Goal: Task Accomplishment & Management: Complete application form

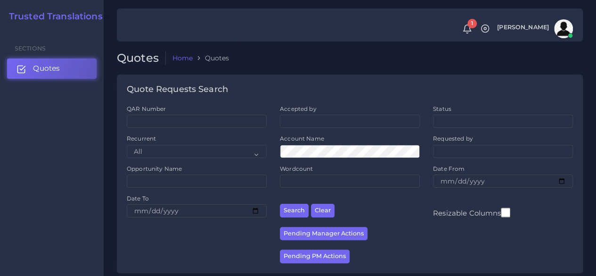
click at [77, 67] on link "Quotes" at bounding box center [51, 68] width 89 height 20
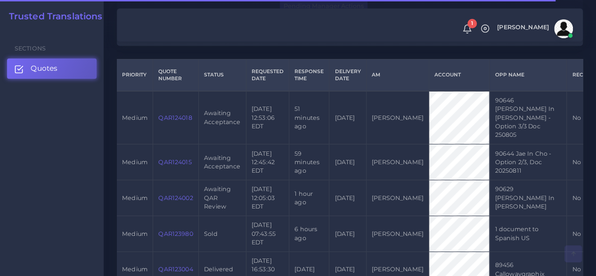
scroll to position [235, 0]
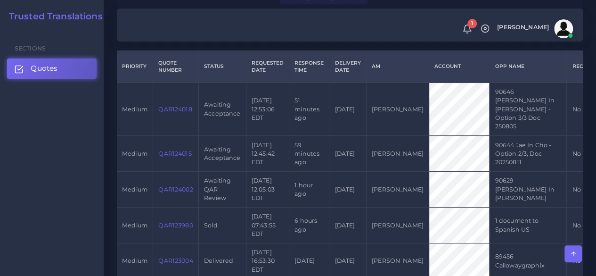
click at [164, 150] on link "QAR124015" at bounding box center [174, 153] width 33 height 7
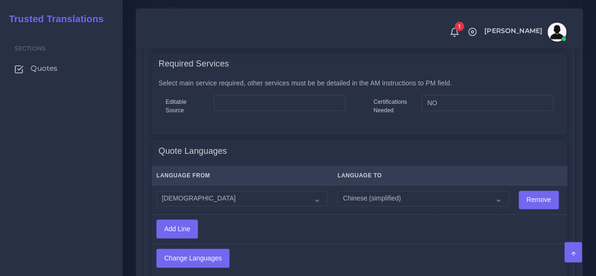
scroll to position [518, 0]
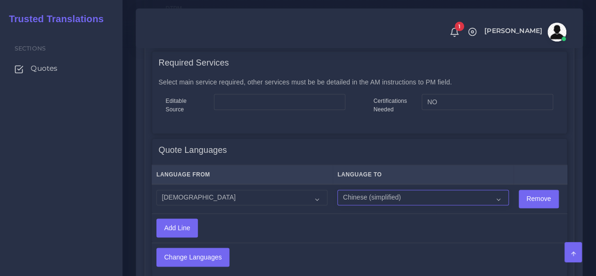
click at [365, 200] on select "Acoli Afar Afrikaans Akan Akateko Albanian American Sign Language (ASL) Amharic…" at bounding box center [422, 197] width 171 height 16
select select "14001"
click at [337, 189] on select "Acoli Afar Afrikaans Akan Akateko Albanian American Sign Language (ASL) Amharic…" at bounding box center [422, 197] width 171 height 16
click at [188, 227] on input "Add Line" at bounding box center [177, 228] width 41 height 18
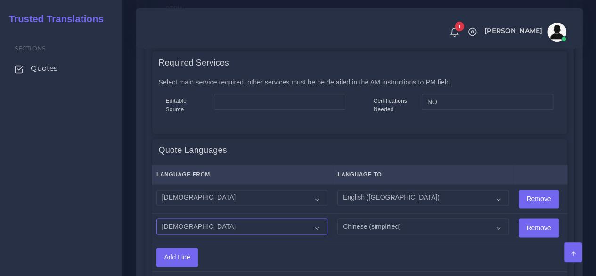
click at [200, 220] on select "Acoli Afar Afrikaans Akan Akateko Albanian American Sign Language (ASL) Amharic…" at bounding box center [241, 226] width 171 height 16
select select "14001"
click at [156, 218] on select "Acoli Afar Afrikaans Akan Akateko Albanian American Sign Language (ASL) Amharic…" at bounding box center [241, 226] width 171 height 16
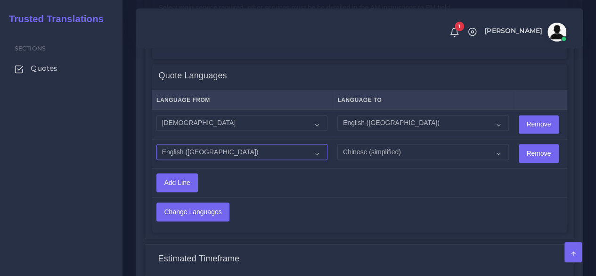
scroll to position [612, 0]
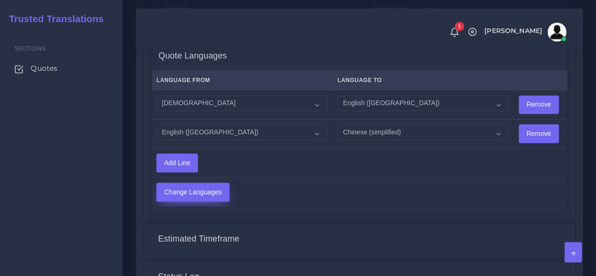
click at [209, 194] on input "Change Languages" at bounding box center [193, 192] width 72 height 18
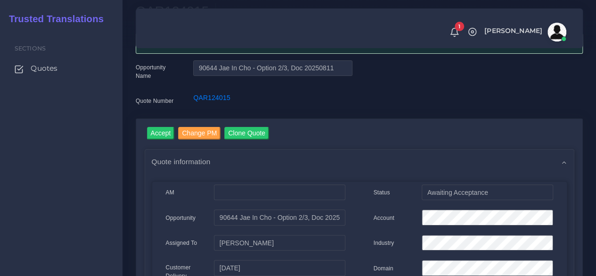
scroll to position [47, 0]
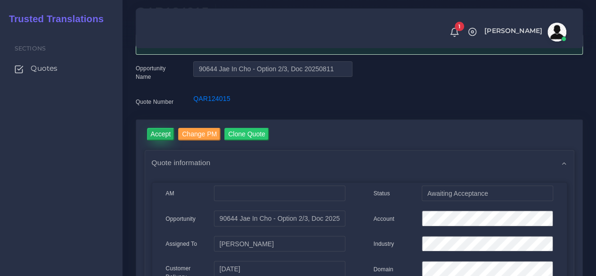
click at [163, 137] on input "Accept" at bounding box center [161, 134] width 28 height 13
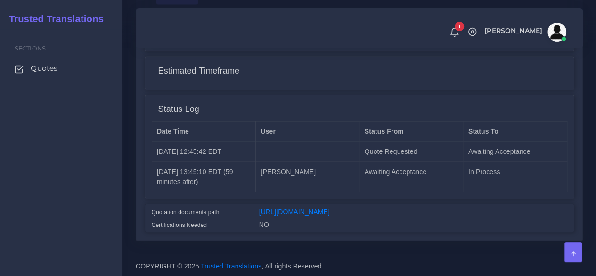
scroll to position [821, 0]
click at [353, 209] on div "[URL][DOMAIN_NAME]" at bounding box center [413, 212] width 322 height 13
click at [330, 207] on link "[URL][DOMAIN_NAME]" at bounding box center [294, 211] width 71 height 8
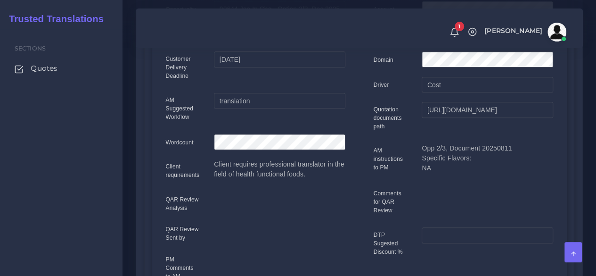
scroll to position [0, 0]
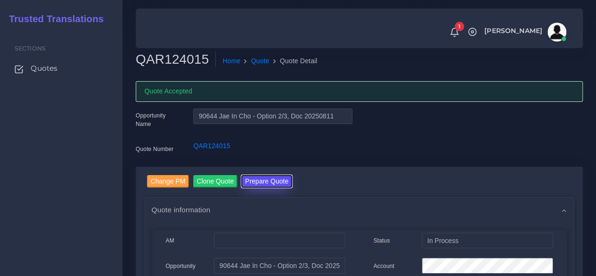
click at [281, 181] on button "Prepare Quote" at bounding box center [266, 181] width 51 height 13
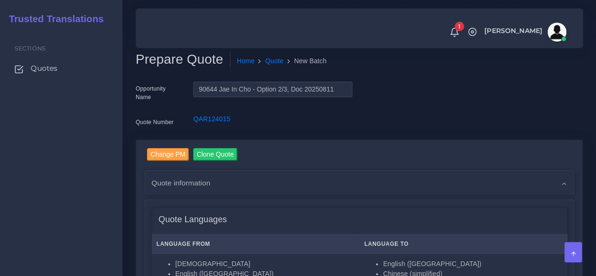
click at [105, 225] on div "Sections Quotes" at bounding box center [61, 152] width 122 height 246
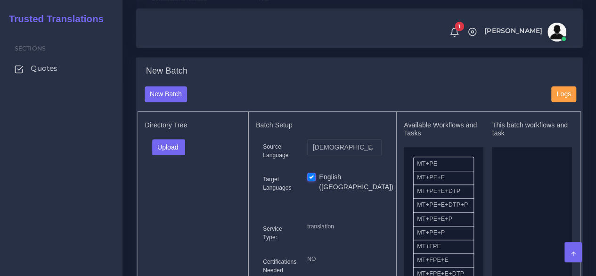
scroll to position [235, 0]
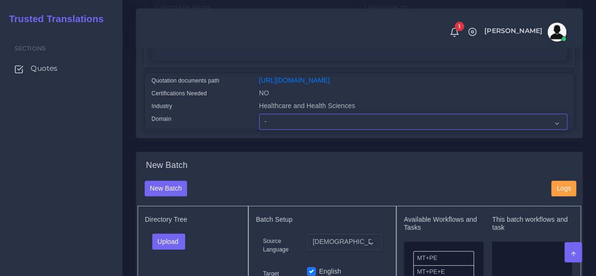
click at [293, 130] on select "- Advertising and Media Agriculture, Forestry and Fishing Architecture, Buildin…" at bounding box center [413, 122] width 308 height 16
select select "Healthcare and Health Sciences"
click at [259, 130] on select "- Advertising and Media Agriculture, Forestry and Fishing Architecture, Buildin…" at bounding box center [413, 122] width 308 height 16
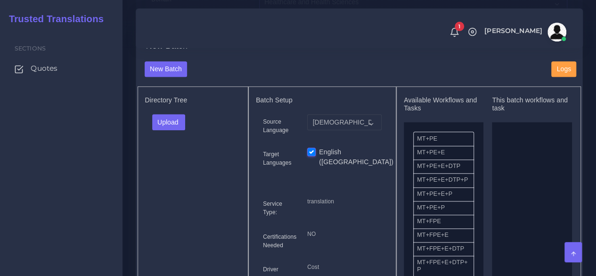
scroll to position [377, 0]
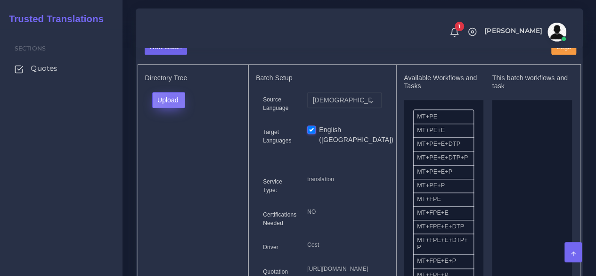
click at [172, 108] on button "Upload" at bounding box center [168, 100] width 33 height 16
click at [177, 141] on label "Files" at bounding box center [185, 136] width 65 height 12
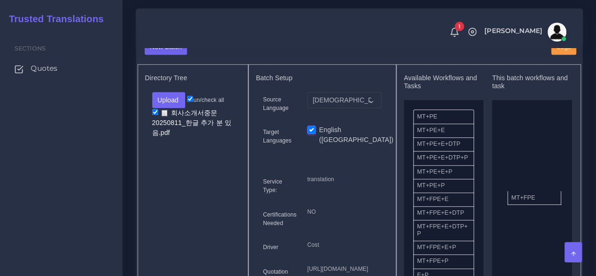
drag, startPoint x: 438, startPoint y: 223, endPoint x: 532, endPoint y: 215, distance: 94.5
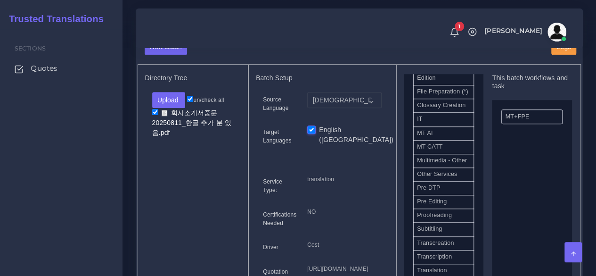
scroll to position [471, 0]
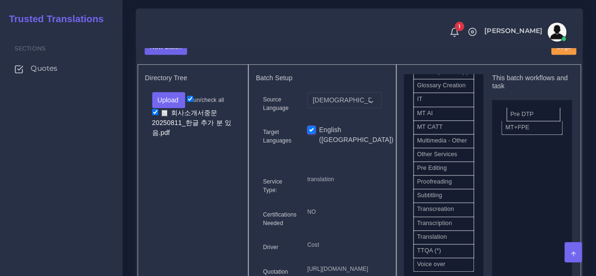
drag, startPoint x: 505, startPoint y: 191, endPoint x: 536, endPoint y: 129, distance: 69.5
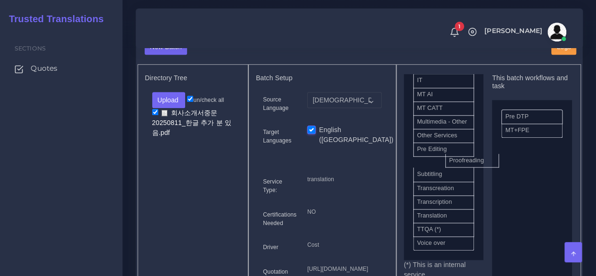
scroll to position [514, 0]
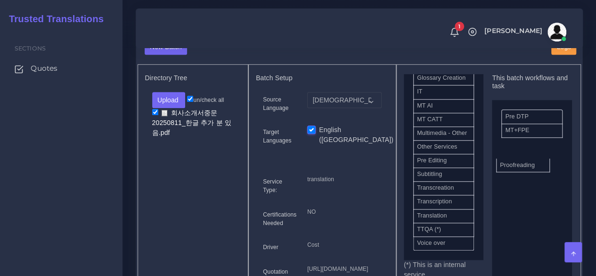
drag, startPoint x: 444, startPoint y: 180, endPoint x: 527, endPoint y: 184, distance: 83.0
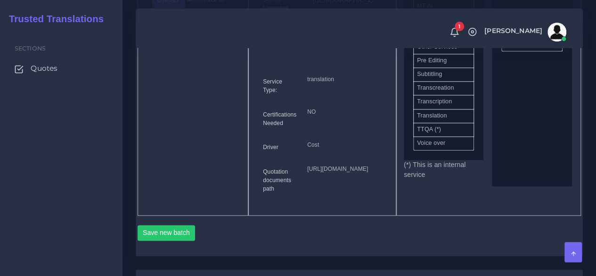
scroll to position [518, 0]
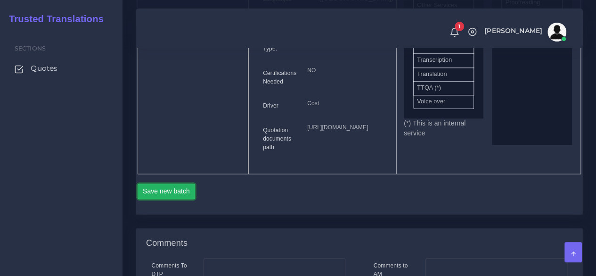
drag, startPoint x: 179, startPoint y: 259, endPoint x: 186, endPoint y: 243, distance: 16.9
click at [179, 199] on button "Save new batch" at bounding box center [167, 191] width 58 height 16
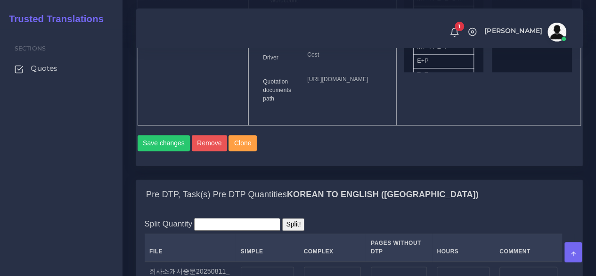
scroll to position [706, 0]
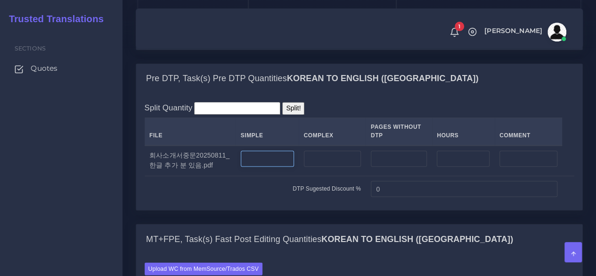
click at [266, 166] on input "number" at bounding box center [267, 158] width 53 height 16
type input "50"
click at [322, 166] on input "number" at bounding box center [332, 158] width 57 height 16
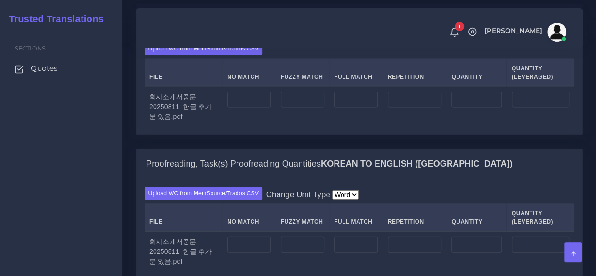
scroll to position [942, 0]
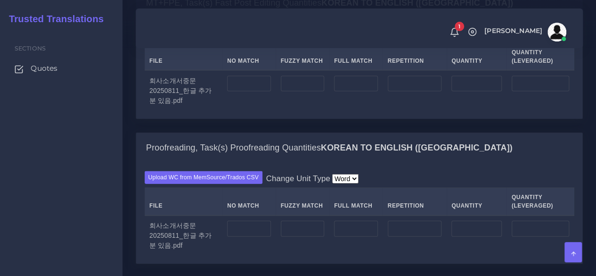
type input "23"
click at [249, 92] on input "number" at bounding box center [249, 84] width 44 height 16
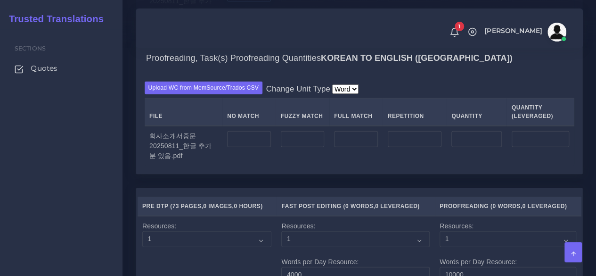
scroll to position [1036, 0]
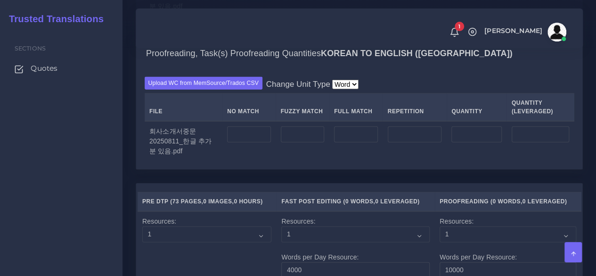
type input "7000"
click at [261, 142] on input "number" at bounding box center [249, 134] width 44 height 16
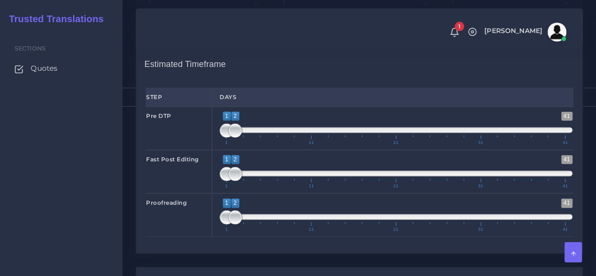
scroll to position [1272, 0]
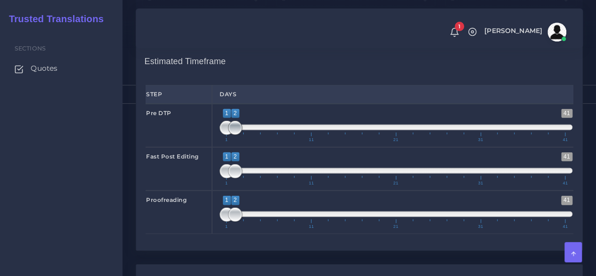
type input "7000"
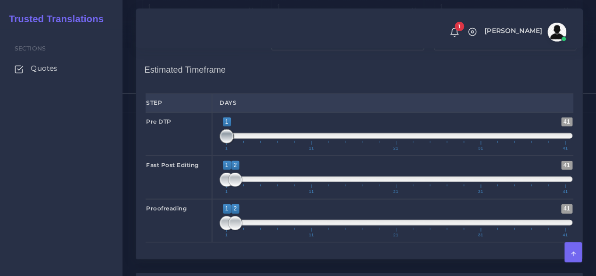
drag, startPoint x: 235, startPoint y: 192, endPoint x: 228, endPoint y: 194, distance: 7.8
click at [228, 143] on span at bounding box center [226, 136] width 14 height 14
type input "1;2"
click at [231, 143] on span at bounding box center [235, 136] width 14 height 14
drag, startPoint x: 242, startPoint y: 232, endPoint x: 252, endPoint y: 232, distance: 9.9
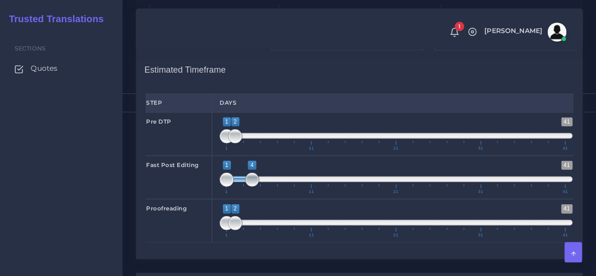
click at [252, 187] on span at bounding box center [252, 179] width 14 height 14
type input "2;4"
drag, startPoint x: 227, startPoint y: 237, endPoint x: 233, endPoint y: 235, distance: 6.7
click at [233, 187] on span at bounding box center [235, 179] width 14 height 14
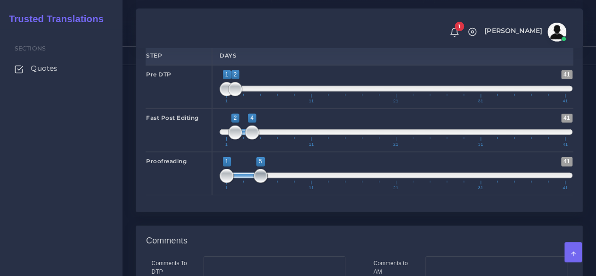
drag, startPoint x: 238, startPoint y: 231, endPoint x: 259, endPoint y: 228, distance: 20.4
click at [259, 183] on span at bounding box center [260, 176] width 14 height 14
type input "5;5"
drag, startPoint x: 234, startPoint y: 231, endPoint x: 256, endPoint y: 229, distance: 22.7
click at [256, 183] on span at bounding box center [260, 176] width 14 height 14
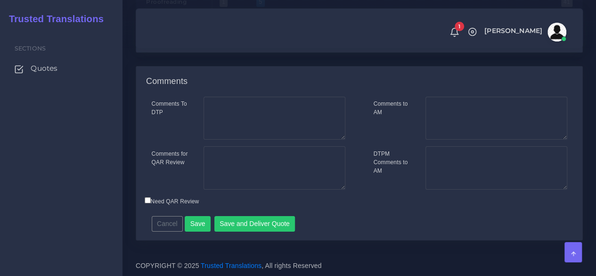
scroll to position [1530, 0]
click at [197, 219] on button "Save" at bounding box center [198, 224] width 26 height 16
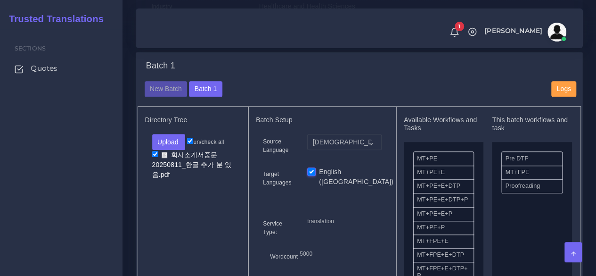
scroll to position [330, 0]
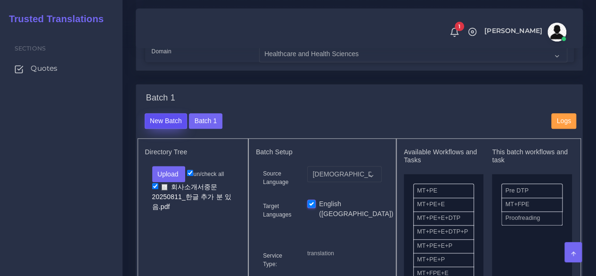
click at [161, 129] on button "New Batch" at bounding box center [166, 121] width 43 height 16
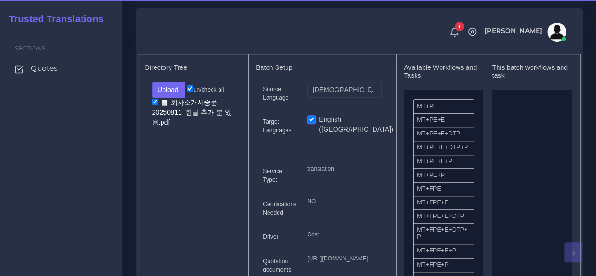
scroll to position [424, 0]
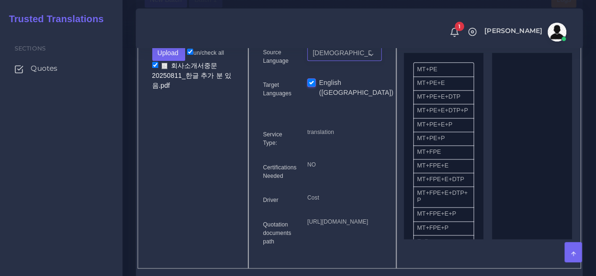
click at [338, 61] on select "Korean English ([GEOGRAPHIC_DATA])" at bounding box center [344, 53] width 74 height 16
select select "14001"
click at [307, 61] on select "Korean English ([GEOGRAPHIC_DATA])" at bounding box center [344, 53] width 74 height 16
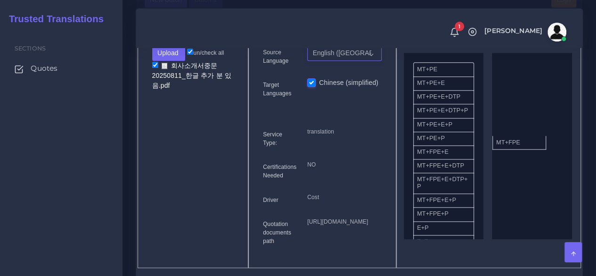
drag, startPoint x: 446, startPoint y: 174, endPoint x: 525, endPoint y: 159, distance: 80.6
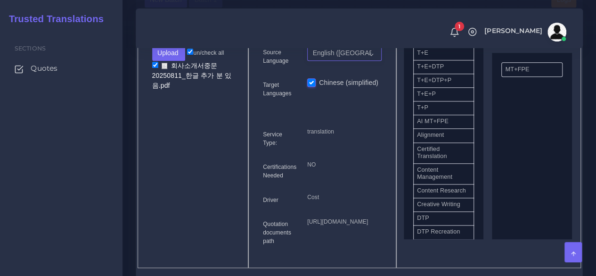
scroll to position [235, 0]
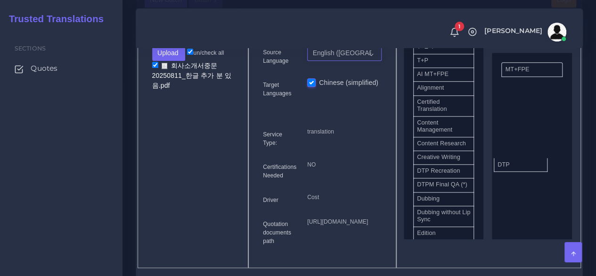
drag, startPoint x: 474, startPoint y: 186, endPoint x: 524, endPoint y: 174, distance: 50.8
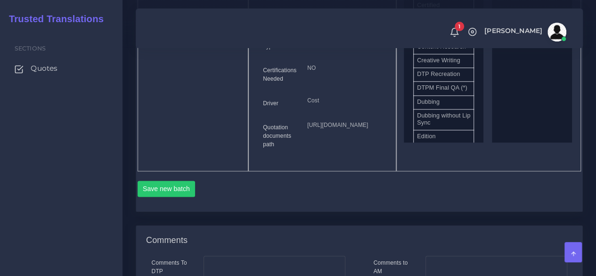
scroll to position [659, 0]
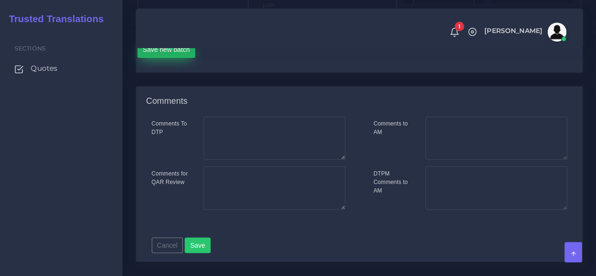
click at [177, 57] on button "Save new batch" at bounding box center [167, 49] width 58 height 16
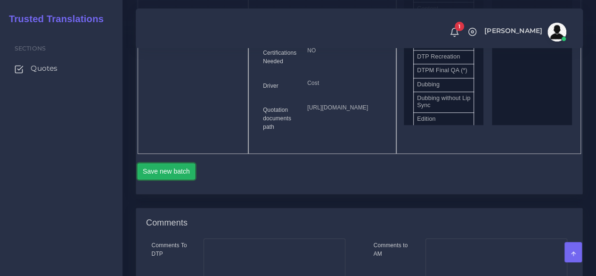
scroll to position [518, 0]
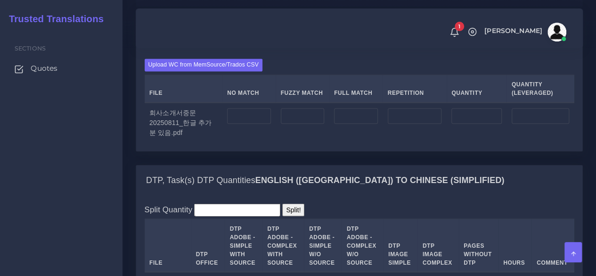
scroll to position [754, 0]
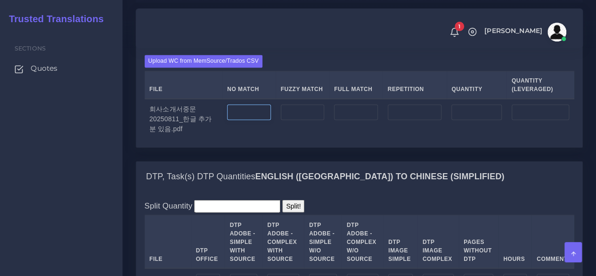
click at [254, 120] on input "number" at bounding box center [249, 112] width 44 height 16
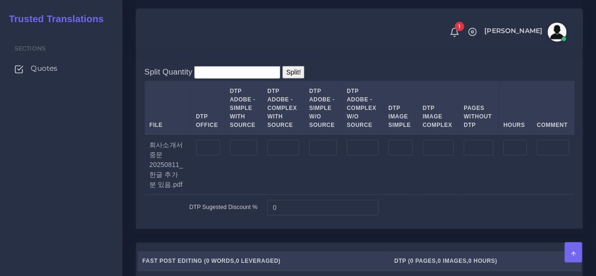
scroll to position [895, 0]
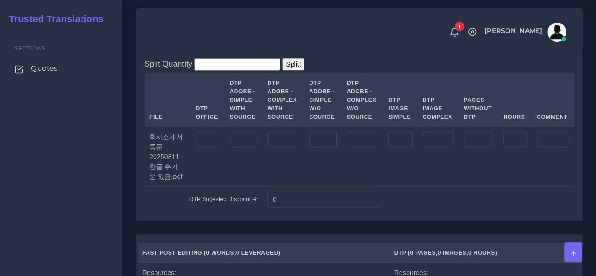
type input "7000"
click at [214, 148] on input "number" at bounding box center [208, 140] width 24 height 16
type input "73"
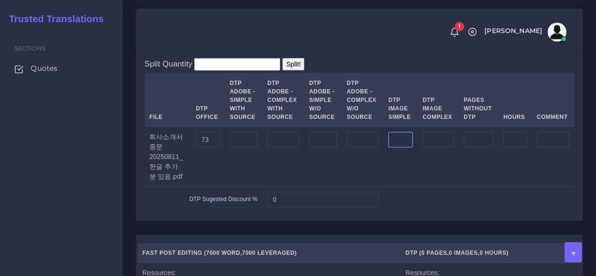
click at [398, 187] on td at bounding box center [400, 156] width 34 height 60
type input "7"
click at [435, 148] on input "number" at bounding box center [437, 140] width 31 height 16
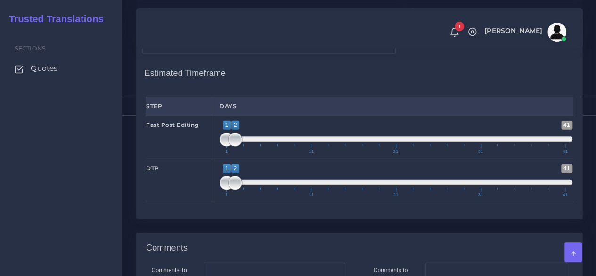
scroll to position [1177, 0]
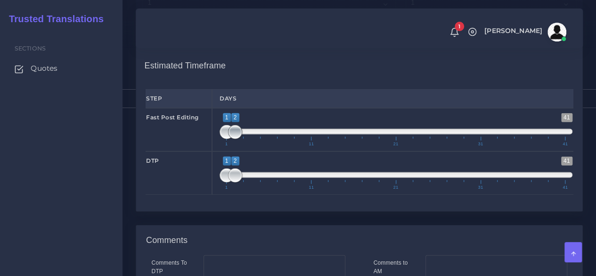
type input "7"
drag, startPoint x: 237, startPoint y: 191, endPoint x: 265, endPoint y: 192, distance: 27.3
click at [265, 139] on span at bounding box center [269, 132] width 14 height 14
drag, startPoint x: 270, startPoint y: 195, endPoint x: 276, endPoint y: 195, distance: 6.6
click at [276, 139] on span at bounding box center [277, 132] width 14 height 14
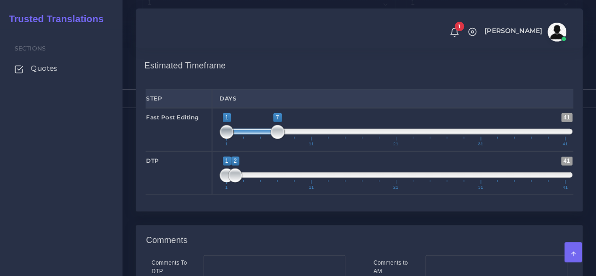
type input "5;7"
drag, startPoint x: 224, startPoint y: 195, endPoint x: 262, endPoint y: 195, distance: 37.7
click at [262, 139] on span at bounding box center [260, 132] width 14 height 14
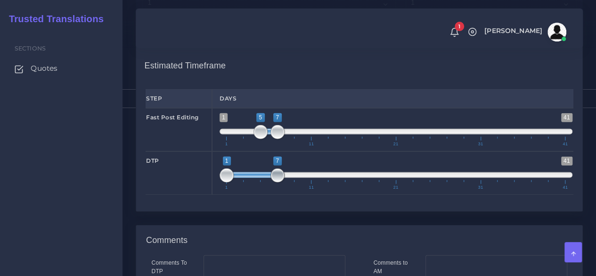
drag, startPoint x: 234, startPoint y: 243, endPoint x: 275, endPoint y: 238, distance: 41.7
click at [275, 182] on span at bounding box center [277, 175] width 14 height 14
drag, startPoint x: 229, startPoint y: 238, endPoint x: 270, endPoint y: 241, distance: 41.1
click at [271, 182] on span at bounding box center [269, 175] width 14 height 14
drag, startPoint x: 277, startPoint y: 239, endPoint x: 272, endPoint y: 236, distance: 5.9
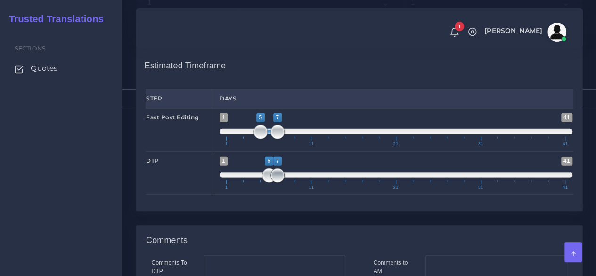
click at [276, 182] on span at bounding box center [277, 175] width 14 height 14
type input "7;7"
drag, startPoint x: 265, startPoint y: 236, endPoint x: 272, endPoint y: 236, distance: 7.6
click at [272, 182] on span at bounding box center [277, 175] width 14 height 14
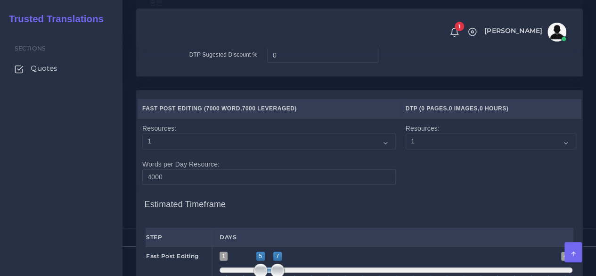
scroll to position [989, 0]
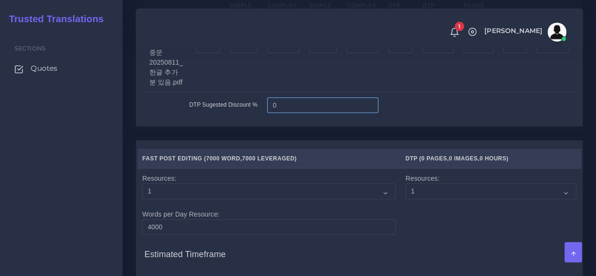
drag, startPoint x: 268, startPoint y: 177, endPoint x: 264, endPoint y: 178, distance: 4.8
click at [264, 118] on td "0" at bounding box center [322, 105] width 121 height 26
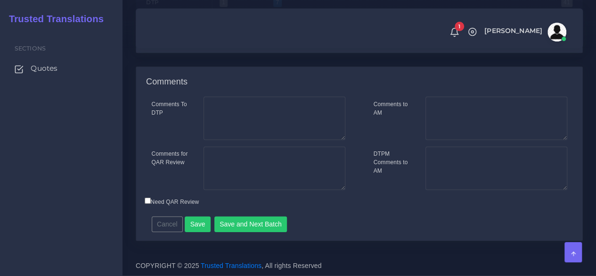
scroll to position [1366, 0]
type input "10"
click at [436, 140] on textarea "Comments to AM" at bounding box center [496, 118] width 142 height 43
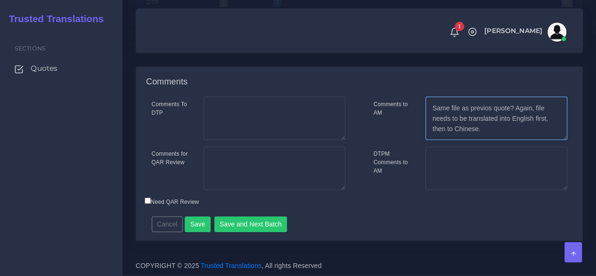
type textarea "Same file as previos quote? Again, file needs to be translated into English fir…"
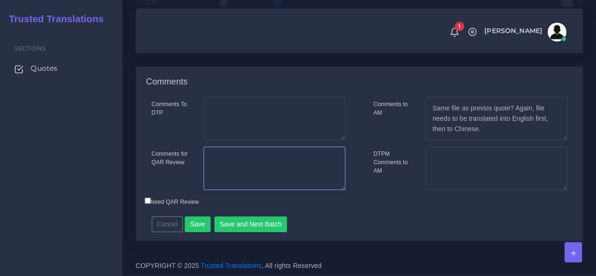
click at [328, 190] on textarea "Comments for QAR Review" at bounding box center [274, 167] width 142 height 43
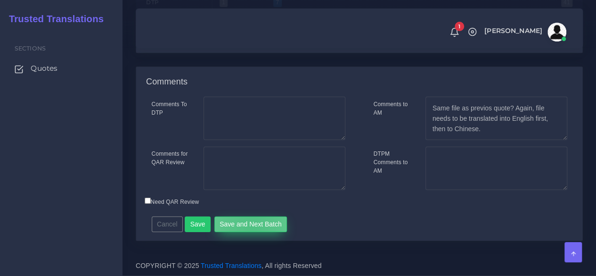
click at [248, 232] on button "Save and Next Batch" at bounding box center [250, 224] width 73 height 16
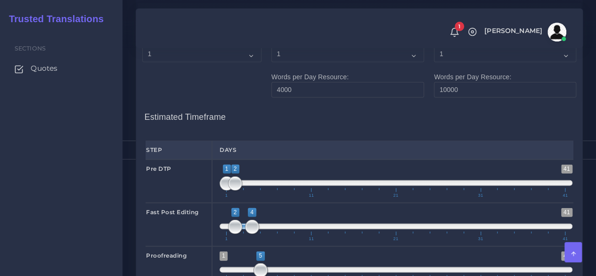
scroll to position [1413, 0]
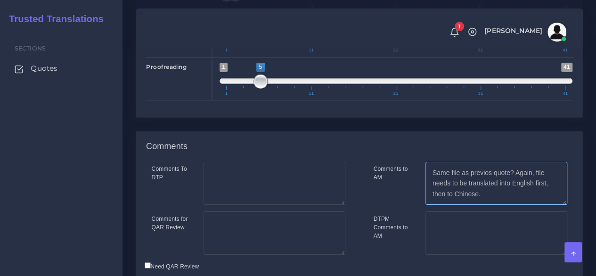
click at [486, 205] on textarea "Same file as previos quote? Again, file needs to be translated into English fir…" at bounding box center [496, 183] width 142 height 43
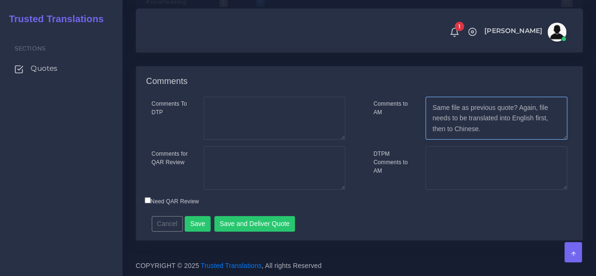
scroll to position [1530, 0]
type textarea "Same file as previous quote? Again, file needs to be translated into English fi…"
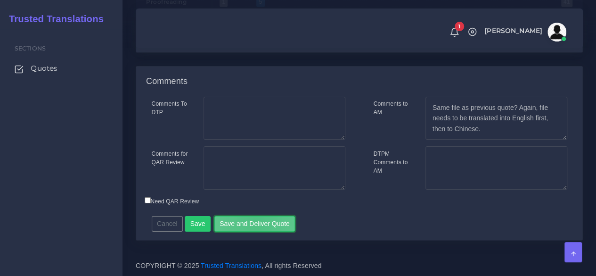
drag, startPoint x: 252, startPoint y: 223, endPoint x: 294, endPoint y: 168, distance: 69.2
click at [294, 169] on div "Comments To DTP Comments for QAR Review Cancel" at bounding box center [359, 168] width 446 height 143
click at [268, 221] on button "Save and Deliver Quote" at bounding box center [254, 224] width 81 height 16
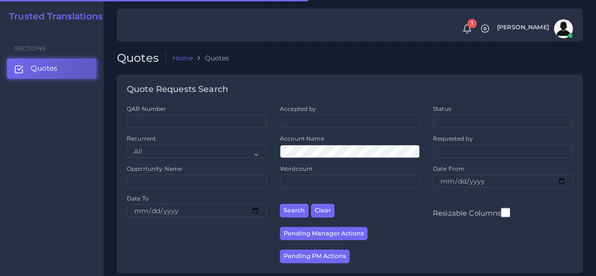
scroll to position [283, 0]
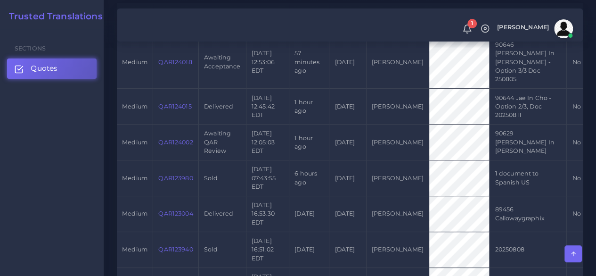
click at [168, 138] on link "QAR124002" at bounding box center [175, 141] width 34 height 7
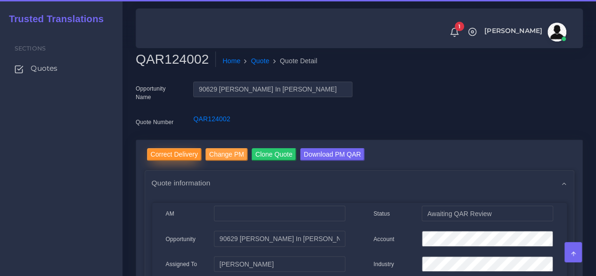
click at [183, 155] on input "Correct Delivery" at bounding box center [174, 154] width 55 height 13
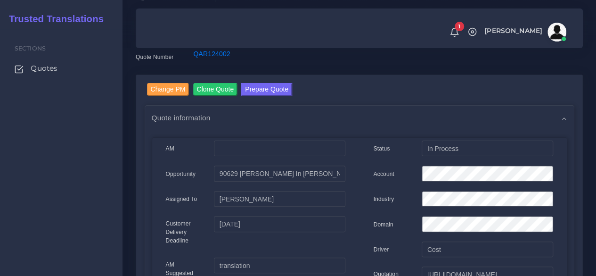
scroll to position [47, 0]
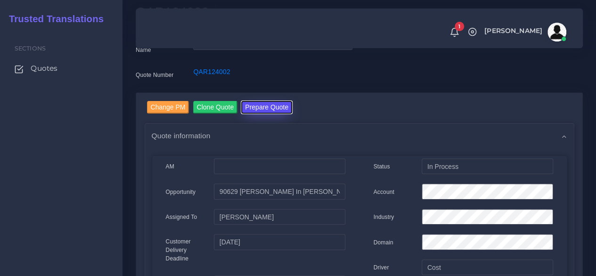
click at [250, 108] on button "Prepare Quote" at bounding box center [266, 107] width 51 height 13
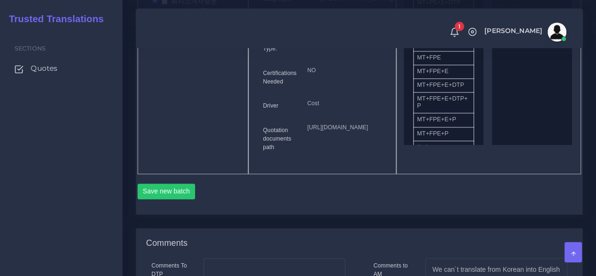
scroll to position [330, 0]
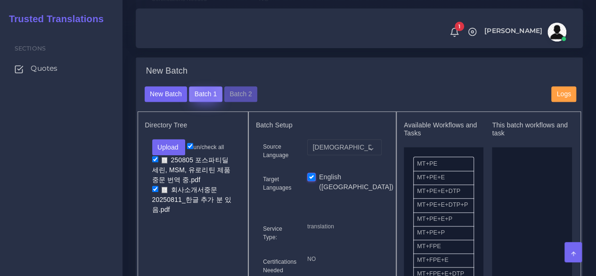
click at [206, 102] on button "Batch 1" at bounding box center [205, 94] width 33 height 16
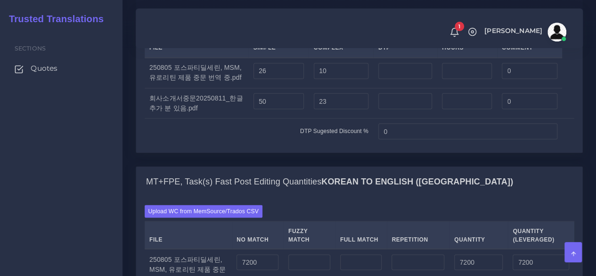
scroll to position [848, 0]
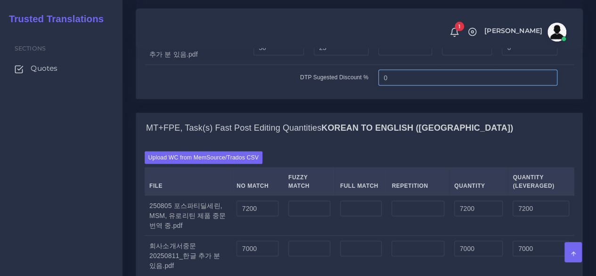
drag, startPoint x: 392, startPoint y: 148, endPoint x: 346, endPoint y: 148, distance: 46.6
click at [346, 90] on tr "DTP Sugested Discount % 0" at bounding box center [360, 77] width 430 height 26
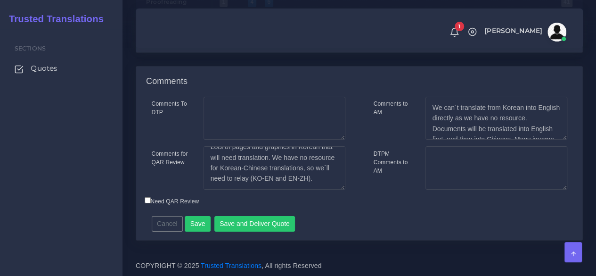
scroll to position [63, 0]
type input "15"
click at [321, 178] on textarea "This is a tricky one. Both PDFs seem to be PowerPoint slides. Many pages are al…" at bounding box center [274, 167] width 142 height 43
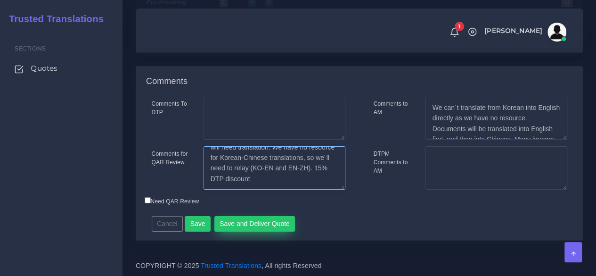
type textarea "This is a tricky one. Both PDFs seem to be PowerPoint slides. Many pages are al…"
click at [231, 224] on button "Save and Deliver Quote" at bounding box center [254, 224] width 81 height 16
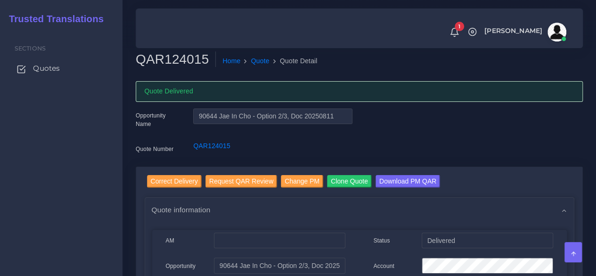
click at [49, 71] on span "Quotes" at bounding box center [46, 68] width 27 height 10
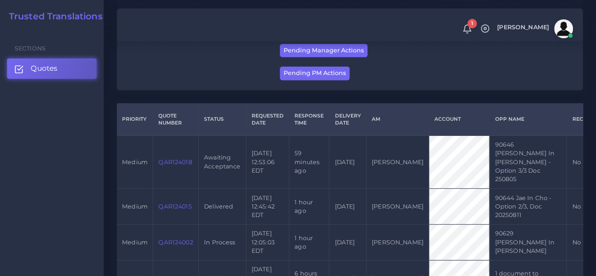
scroll to position [188, 0]
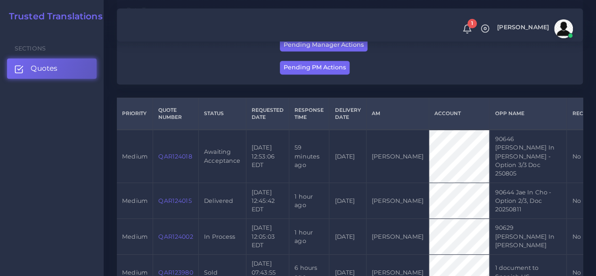
click at [170, 153] on link "QAR124018" at bounding box center [174, 156] width 33 height 7
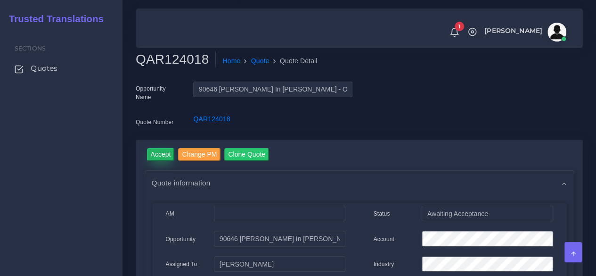
click at [161, 154] on input "Accept" at bounding box center [161, 154] width 28 height 13
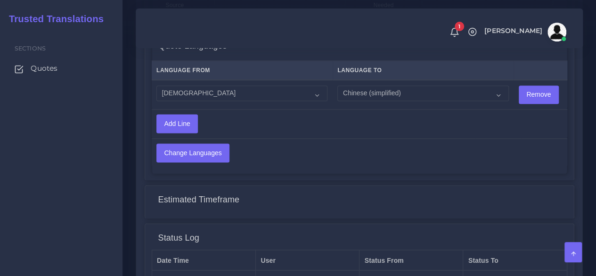
scroll to position [659, 0]
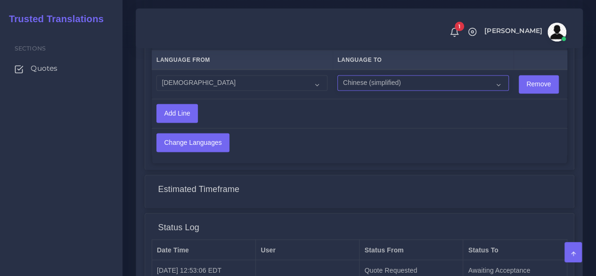
click at [370, 84] on select "Acoli Afar Afrikaans Akan Akateko Albanian American Sign Language (ASL) Amharic…" at bounding box center [422, 83] width 171 height 16
select select "14001"
click at [337, 75] on select "Acoli Afar Afrikaans Akan Akateko Albanian American Sign Language (ASL) Amharic…" at bounding box center [422, 83] width 171 height 16
click at [189, 114] on input "Add Line" at bounding box center [177, 113] width 41 height 18
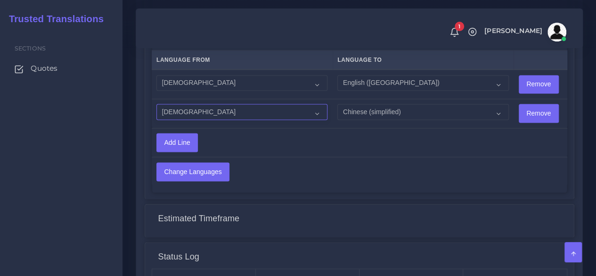
click at [230, 113] on select "Acoli Afar Afrikaans Akan Akateko Albanian American Sign Language (ASL) Amharic…" at bounding box center [241, 112] width 171 height 16
select select "14001"
click at [156, 104] on select "Acoli Afar Afrikaans Akan Akateko Albanian American Sign Language (ASL) Amharic…" at bounding box center [241, 112] width 171 height 16
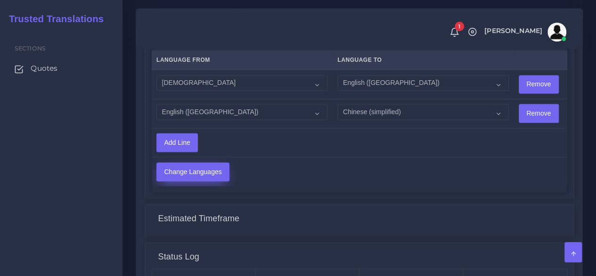
click at [218, 171] on input "Change Languages" at bounding box center [193, 171] width 72 height 18
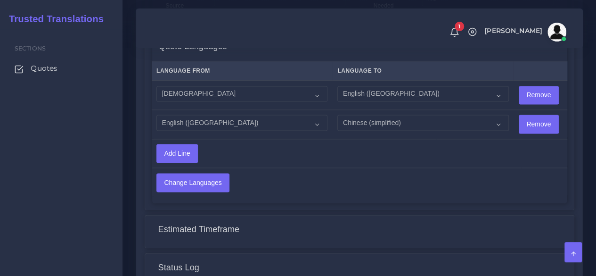
scroll to position [801, 0]
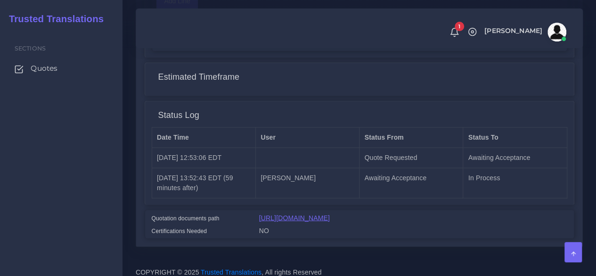
click at [306, 213] on link "[URL][DOMAIN_NAME]" at bounding box center [294, 217] width 71 height 8
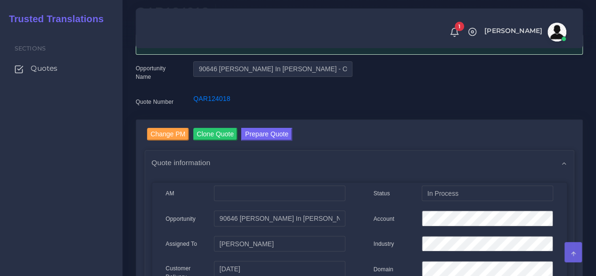
scroll to position [47, 0]
click at [263, 131] on button "Prepare Quote" at bounding box center [266, 134] width 51 height 13
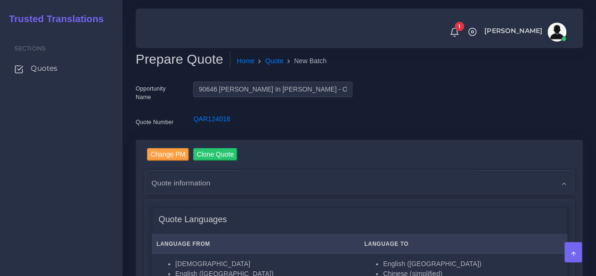
click at [20, 231] on div "Sections Quotes" at bounding box center [61, 152] width 122 height 246
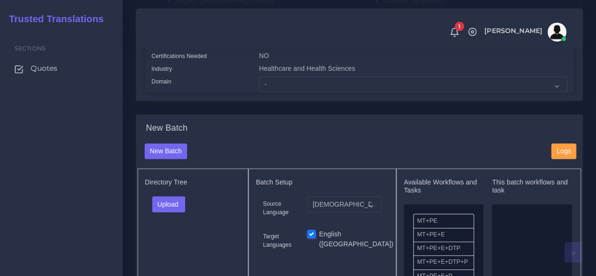
scroll to position [283, 0]
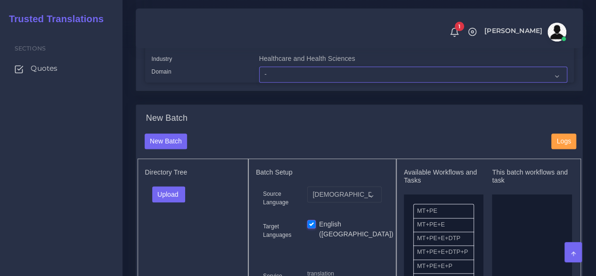
click at [270, 82] on select "- Advertising and Media Agriculture, Forestry and Fishing Architecture, Buildin…" at bounding box center [413, 74] width 308 height 16
select select "Healthcare and Health Sciences"
click at [259, 82] on select "- Advertising and Media Agriculture, Forestry and Fishing Architecture, Buildin…" at bounding box center [413, 74] width 308 height 16
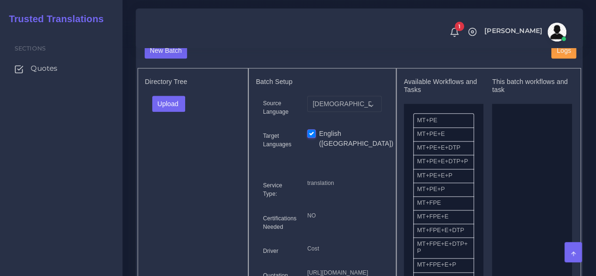
scroll to position [377, 0]
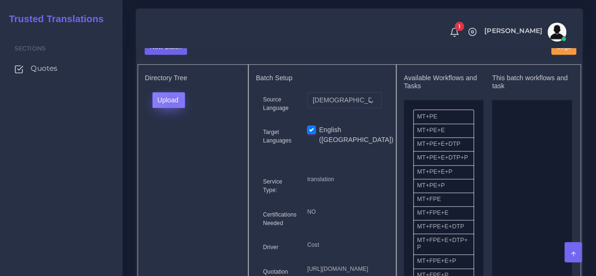
click at [172, 108] on button "Upload" at bounding box center [168, 100] width 33 height 16
click at [175, 141] on label "Files" at bounding box center [185, 136] width 65 height 12
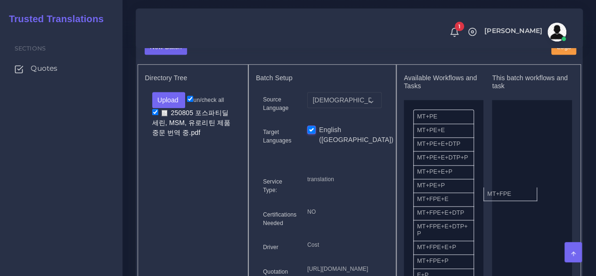
drag, startPoint x: 434, startPoint y: 224, endPoint x: 513, endPoint y: 211, distance: 80.1
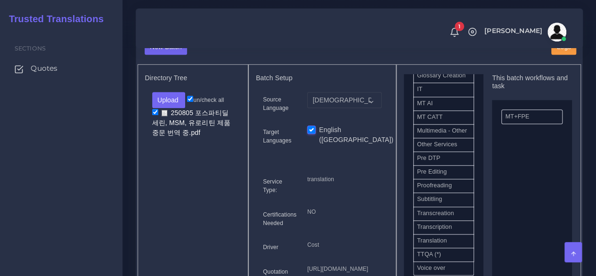
scroll to position [518, 0]
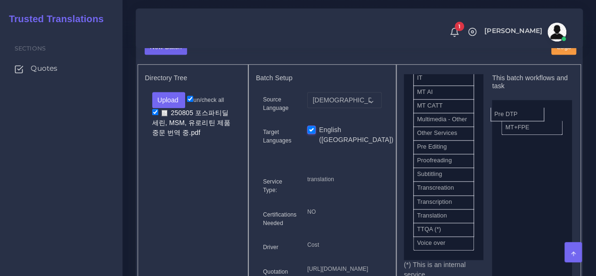
drag, startPoint x: 442, startPoint y: 175, endPoint x: 519, endPoint y: 131, distance: 88.4
drag, startPoint x: 450, startPoint y: 178, endPoint x: 384, endPoint y: 195, distance: 68.2
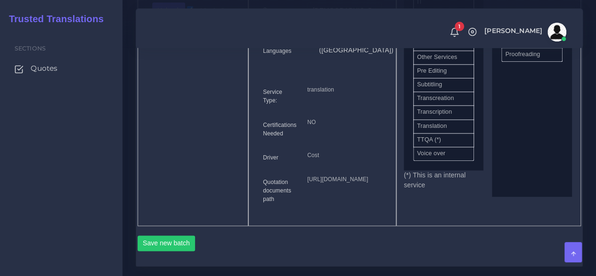
scroll to position [565, 0]
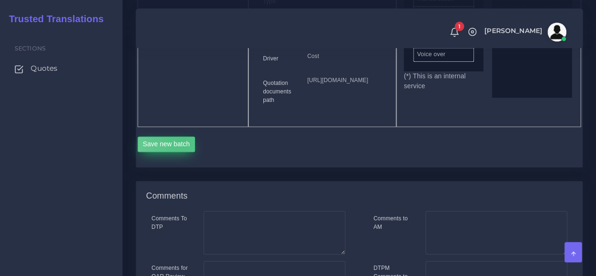
click at [183, 152] on button "Save new batch" at bounding box center [167, 144] width 58 height 16
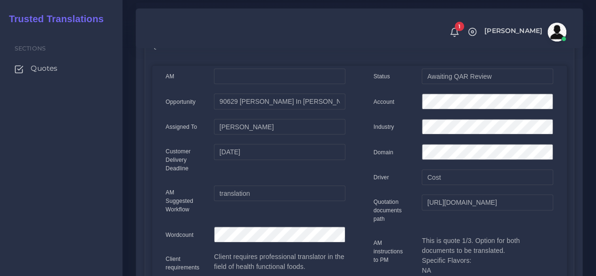
scroll to position [47, 0]
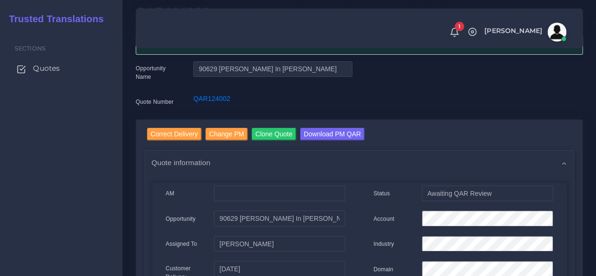
click at [56, 69] on span "Quotes" at bounding box center [46, 68] width 27 height 10
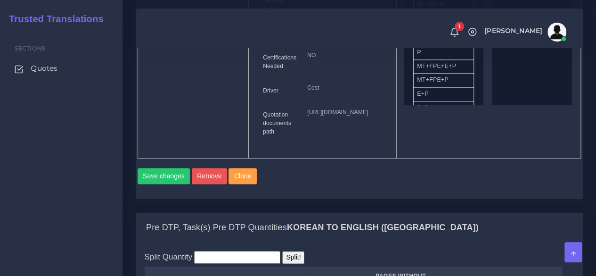
scroll to position [706, 0]
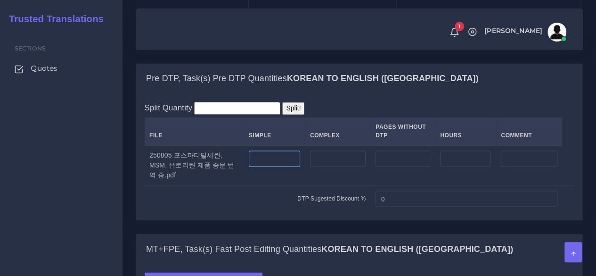
click at [269, 166] on input "number" at bounding box center [274, 158] width 51 height 16
type input "26"
click at [329, 166] on input "number" at bounding box center [338, 158] width 56 height 16
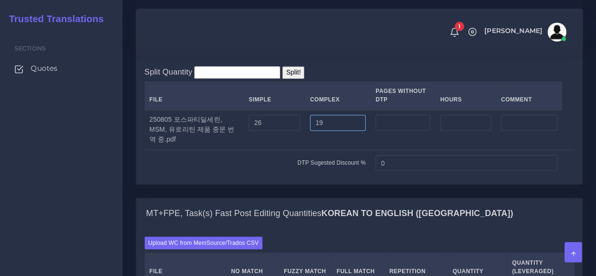
scroll to position [848, 0]
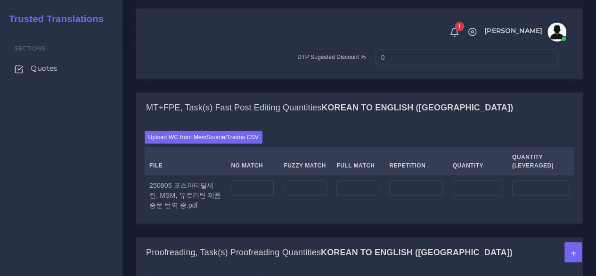
type input "10"
click at [254, 196] on input "number" at bounding box center [252, 188] width 43 height 16
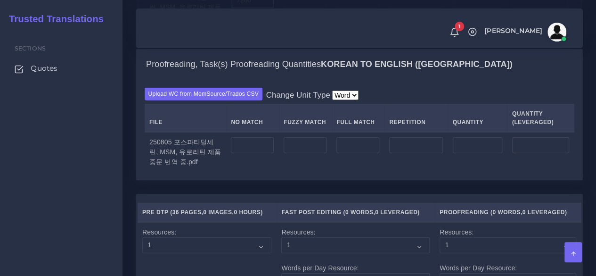
scroll to position [1036, 0]
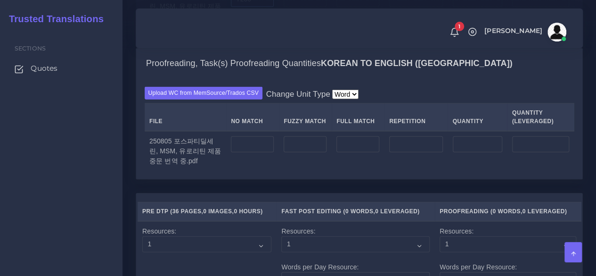
type input "7200"
click at [257, 152] on input "number" at bounding box center [252, 144] width 43 height 16
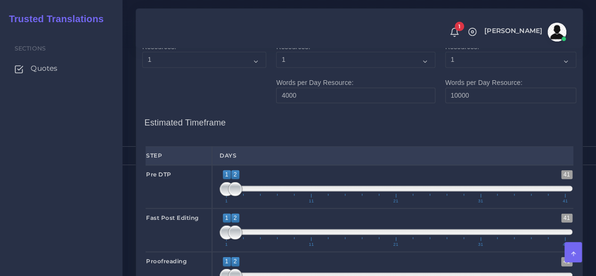
scroll to position [1272, 0]
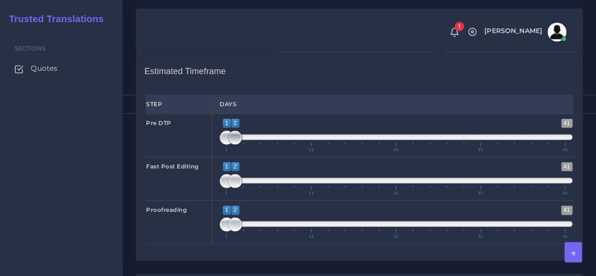
type input "7200"
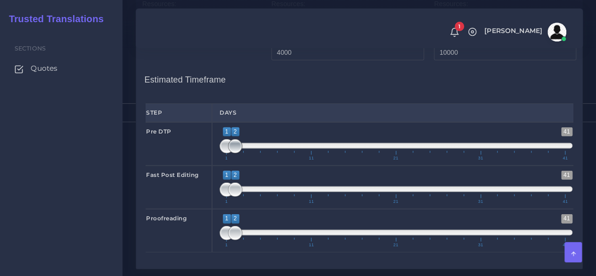
click at [240, 153] on span at bounding box center [235, 146] width 14 height 14
type input "1;1"
drag, startPoint x: 234, startPoint y: 191, endPoint x: 227, endPoint y: 193, distance: 7.4
click at [227, 153] on span at bounding box center [226, 146] width 14 height 14
type input "1;3"
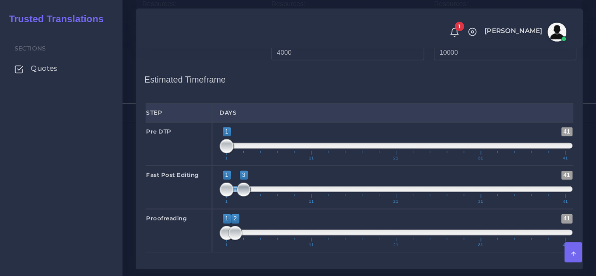
drag, startPoint x: 237, startPoint y: 233, endPoint x: 244, endPoint y: 233, distance: 7.1
click at [244, 196] on span at bounding box center [243, 189] width 14 height 14
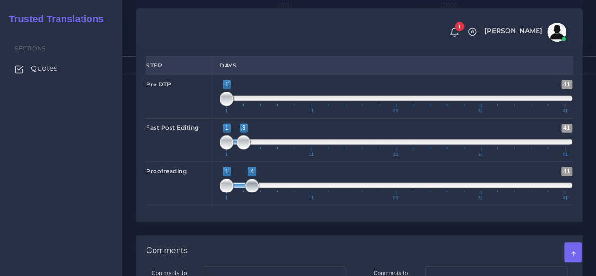
drag, startPoint x: 238, startPoint y: 231, endPoint x: 252, endPoint y: 229, distance: 13.4
click at [252, 193] on span at bounding box center [252, 186] width 14 height 14
type input "4;4"
drag, startPoint x: 224, startPoint y: 232, endPoint x: 254, endPoint y: 229, distance: 29.8
click at [254, 193] on span at bounding box center [252, 186] width 14 height 14
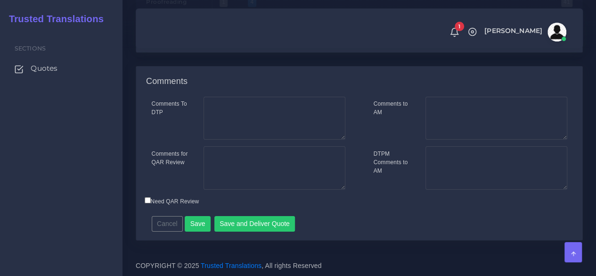
scroll to position [1530, 0]
click at [200, 221] on button "Save" at bounding box center [198, 224] width 26 height 16
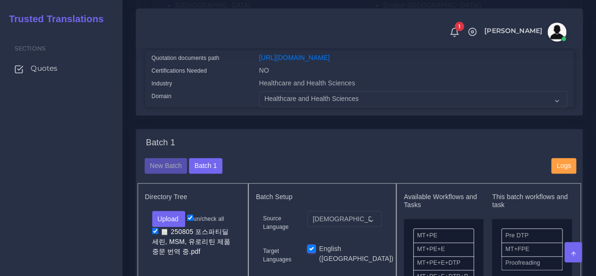
scroll to position [283, 0]
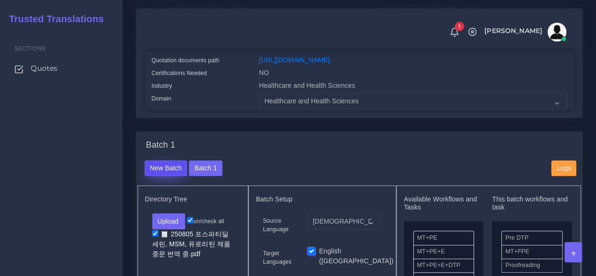
click at [171, 176] on button "New Batch" at bounding box center [166, 168] width 43 height 16
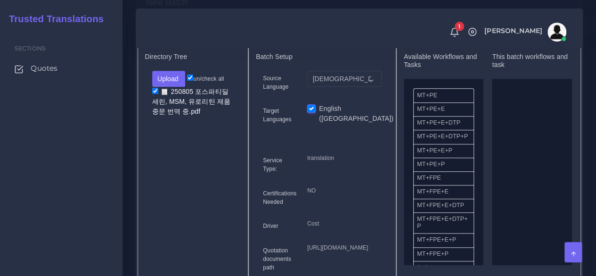
scroll to position [424, 0]
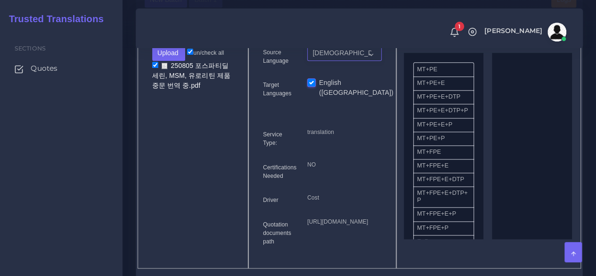
click at [330, 61] on select "Korean English ([GEOGRAPHIC_DATA])" at bounding box center [344, 53] width 74 height 16
select select "14001"
click at [307, 61] on select "Korean English (US)" at bounding box center [344, 53] width 74 height 16
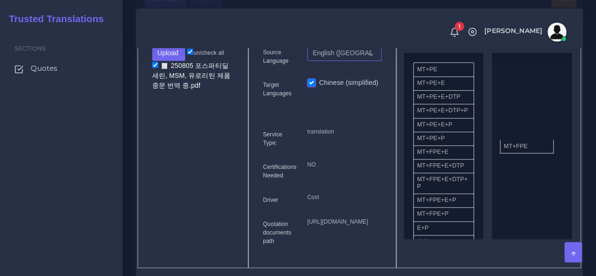
drag, startPoint x: 442, startPoint y: 174, endPoint x: 528, endPoint y: 162, distance: 87.5
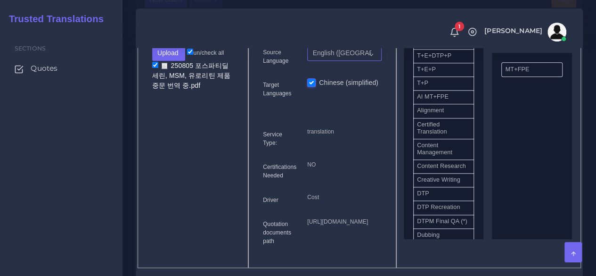
scroll to position [235, 0]
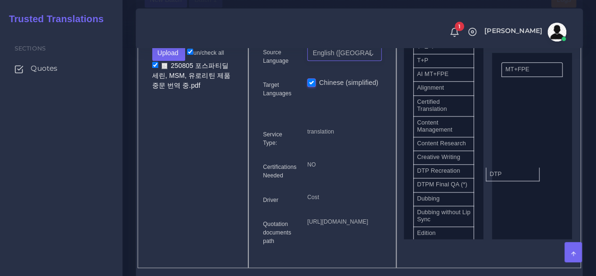
drag, startPoint x: 446, startPoint y: 196, endPoint x: 525, endPoint y: 187, distance: 78.8
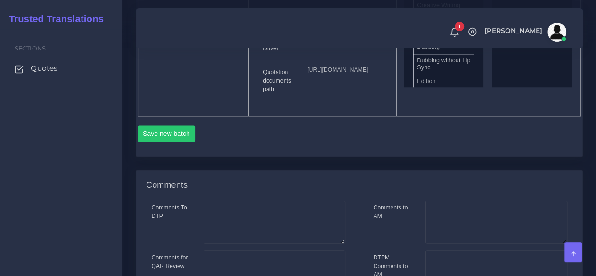
scroll to position [659, 0]
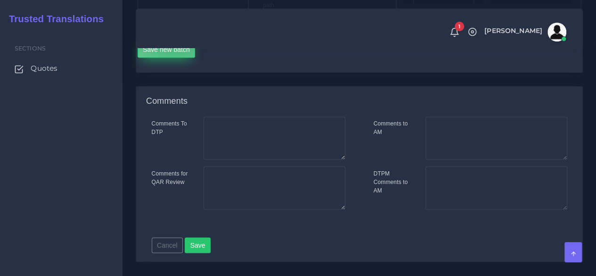
click at [175, 57] on button "Save new batch" at bounding box center [167, 49] width 58 height 16
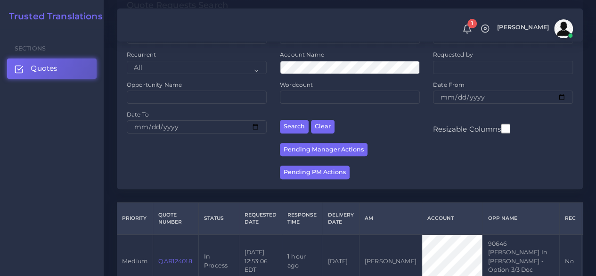
scroll to position [235, 0]
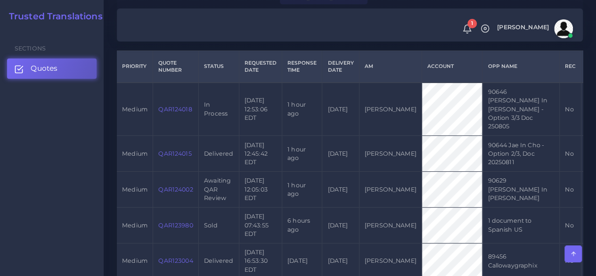
click at [178, 186] on link "QAR124002" at bounding box center [175, 189] width 34 height 7
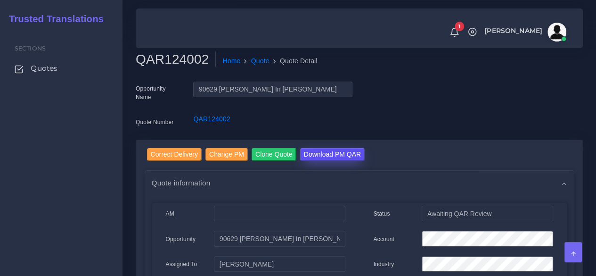
click at [327, 154] on input "Download PM QAR" at bounding box center [332, 154] width 65 height 13
click at [46, 70] on span "Quotes" at bounding box center [46, 68] width 27 height 10
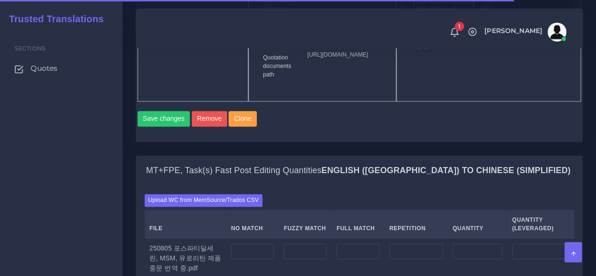
scroll to position [754, 0]
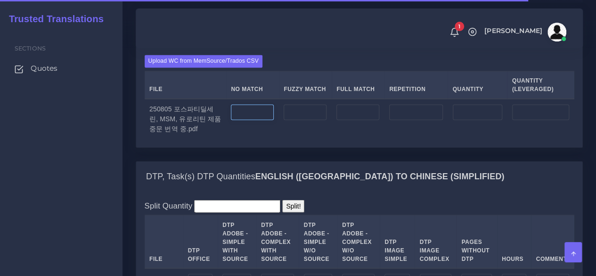
click at [262, 120] on input "number" at bounding box center [252, 112] width 43 height 16
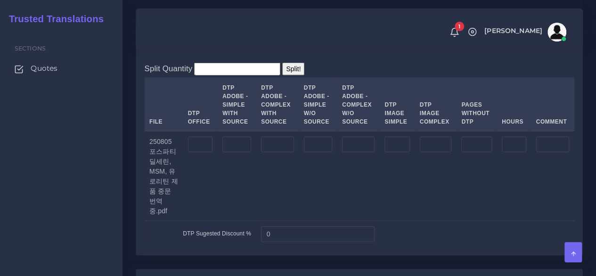
scroll to position [895, 0]
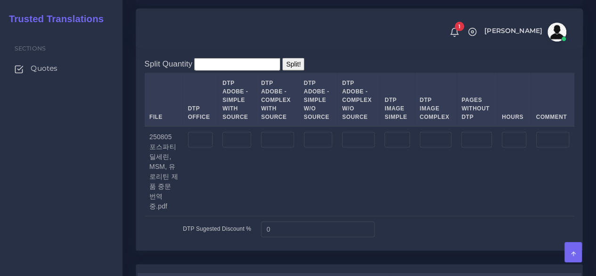
type input "7200"
click at [207, 148] on input "number" at bounding box center [200, 140] width 25 height 16
type input "36"
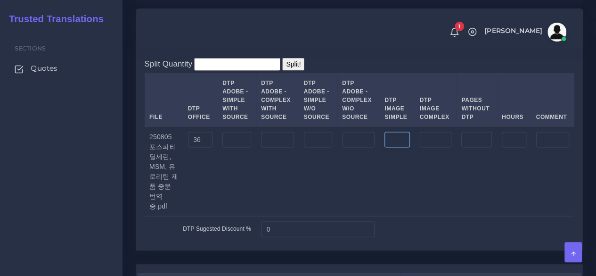
click at [399, 148] on input "number" at bounding box center [396, 140] width 25 height 16
type input "3"
type input "30"
click at [440, 148] on input "number" at bounding box center [436, 140] width 32 height 16
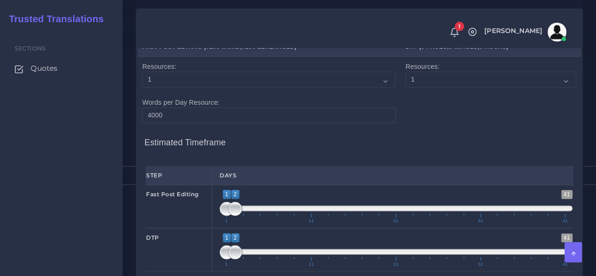
scroll to position [1177, 0]
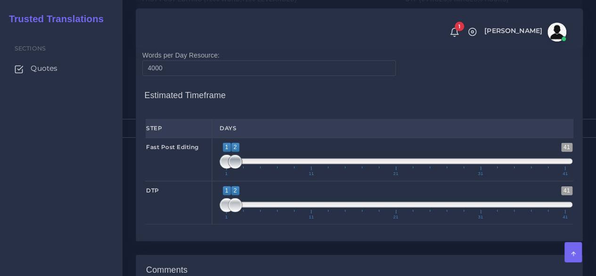
type input "15"
drag, startPoint x: 235, startPoint y: 217, endPoint x: 269, endPoint y: 216, distance: 33.9
click at [269, 169] on span at bounding box center [269, 161] width 14 height 14
drag, startPoint x: 246, startPoint y: 217, endPoint x: 251, endPoint y: 216, distance: 4.8
click at [251, 169] on span at bounding box center [252, 161] width 14 height 14
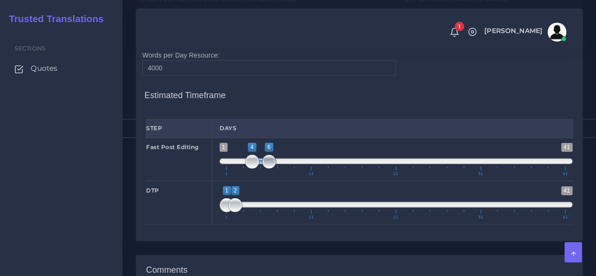
type input "4;7"
drag, startPoint x: 267, startPoint y: 216, endPoint x: 274, endPoint y: 215, distance: 7.6
click at [274, 169] on span at bounding box center [277, 161] width 14 height 14
drag, startPoint x: 236, startPoint y: 257, endPoint x: 271, endPoint y: 259, distance: 34.9
click at [276, 212] on span at bounding box center [277, 205] width 14 height 14
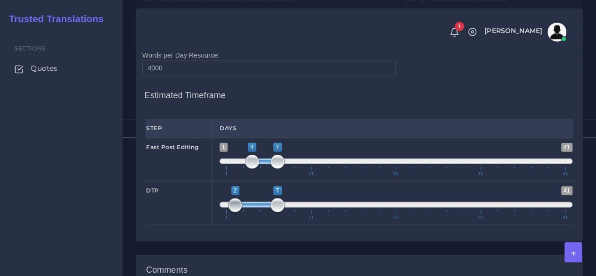
type input "7;7"
drag, startPoint x: 227, startPoint y: 259, endPoint x: 279, endPoint y: 254, distance: 52.0
click at [279, 212] on span at bounding box center [277, 205] width 14 height 14
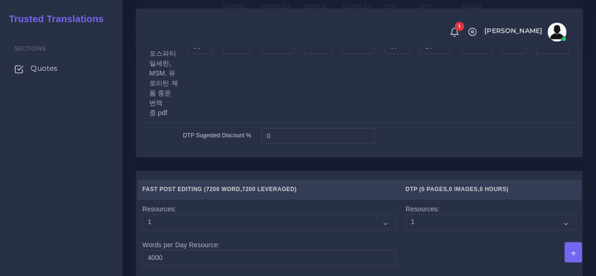
scroll to position [989, 0]
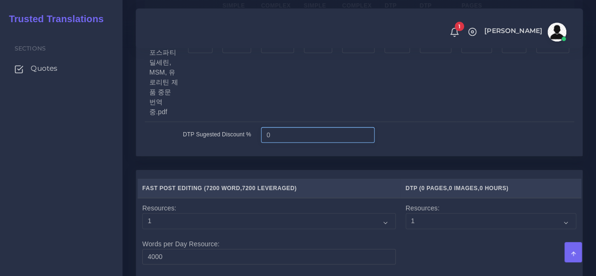
drag, startPoint x: 290, startPoint y: 192, endPoint x: 247, endPoint y: 193, distance: 43.4
click at [247, 148] on tr "DTP Sugested Discount % 0" at bounding box center [360, 135] width 430 height 26
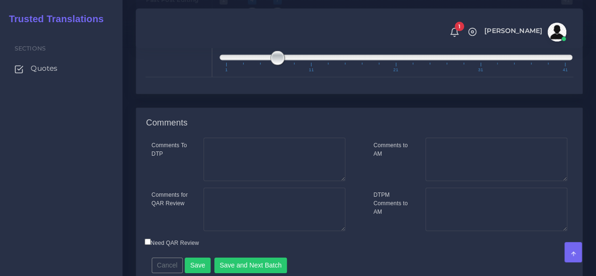
scroll to position [1413, 0]
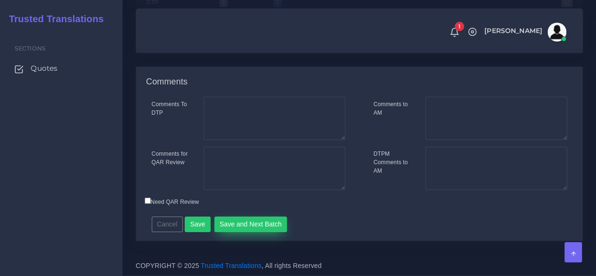
type input "10"
click at [249, 224] on button "Save and Next Batch" at bounding box center [250, 224] width 73 height 16
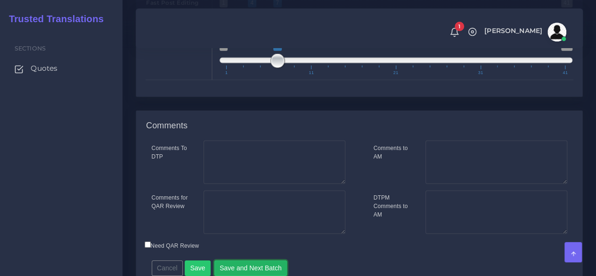
scroll to position [1319, 0]
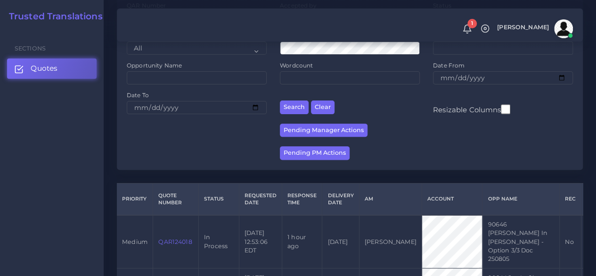
scroll to position [235, 0]
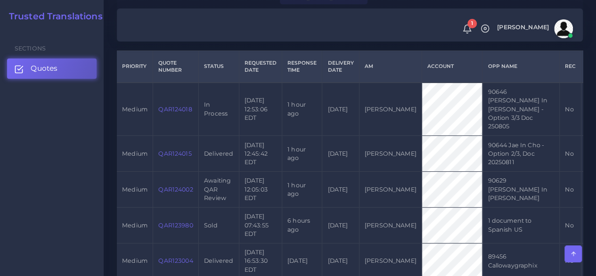
click at [168, 150] on link "QAR124015" at bounding box center [174, 153] width 33 height 7
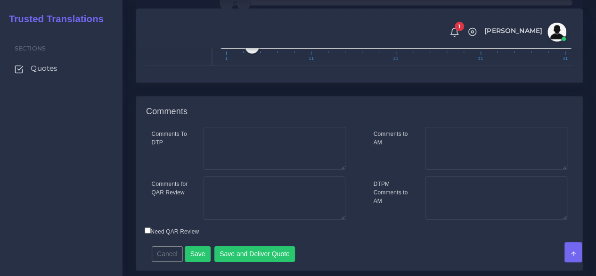
scroll to position [1460, 0]
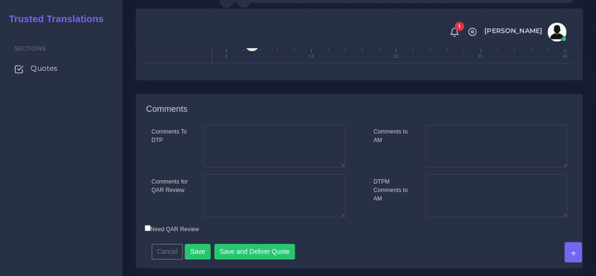
click at [391, 168] on div "Comments to AM" at bounding box center [392, 145] width 52 height 43
click at [456, 168] on textarea "Comments to AM" at bounding box center [496, 145] width 142 height 43
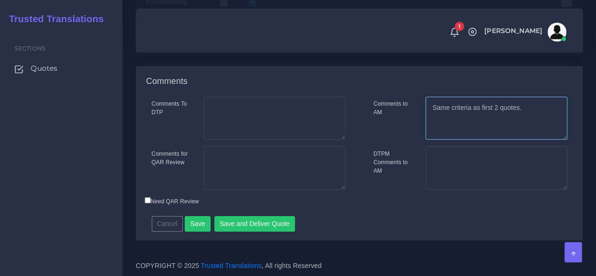
scroll to position [1530, 0]
type textarea "Same criteria as first 2 quotes."
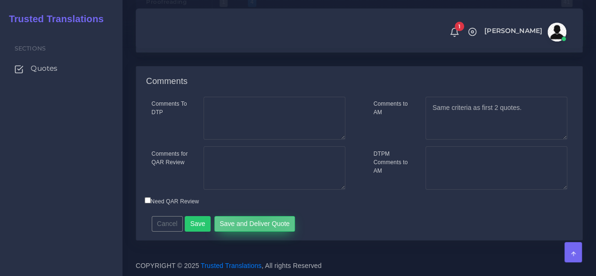
click at [257, 219] on button "Save and Deliver Quote" at bounding box center [254, 224] width 81 height 16
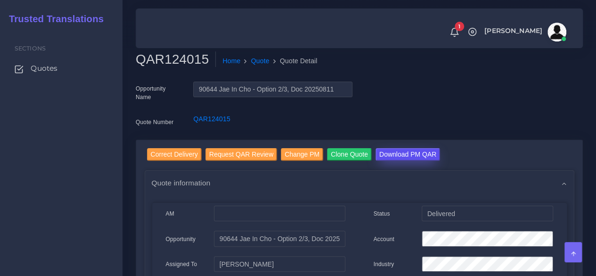
click at [396, 151] on input "Download PM QAR" at bounding box center [407, 154] width 65 height 13
click at [47, 70] on span "Quotes" at bounding box center [46, 68] width 27 height 10
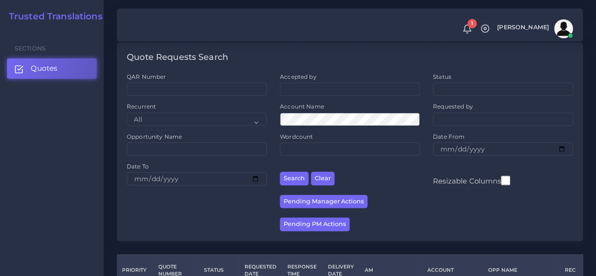
scroll to position [188, 0]
